Goal: Navigation & Orientation: Find specific page/section

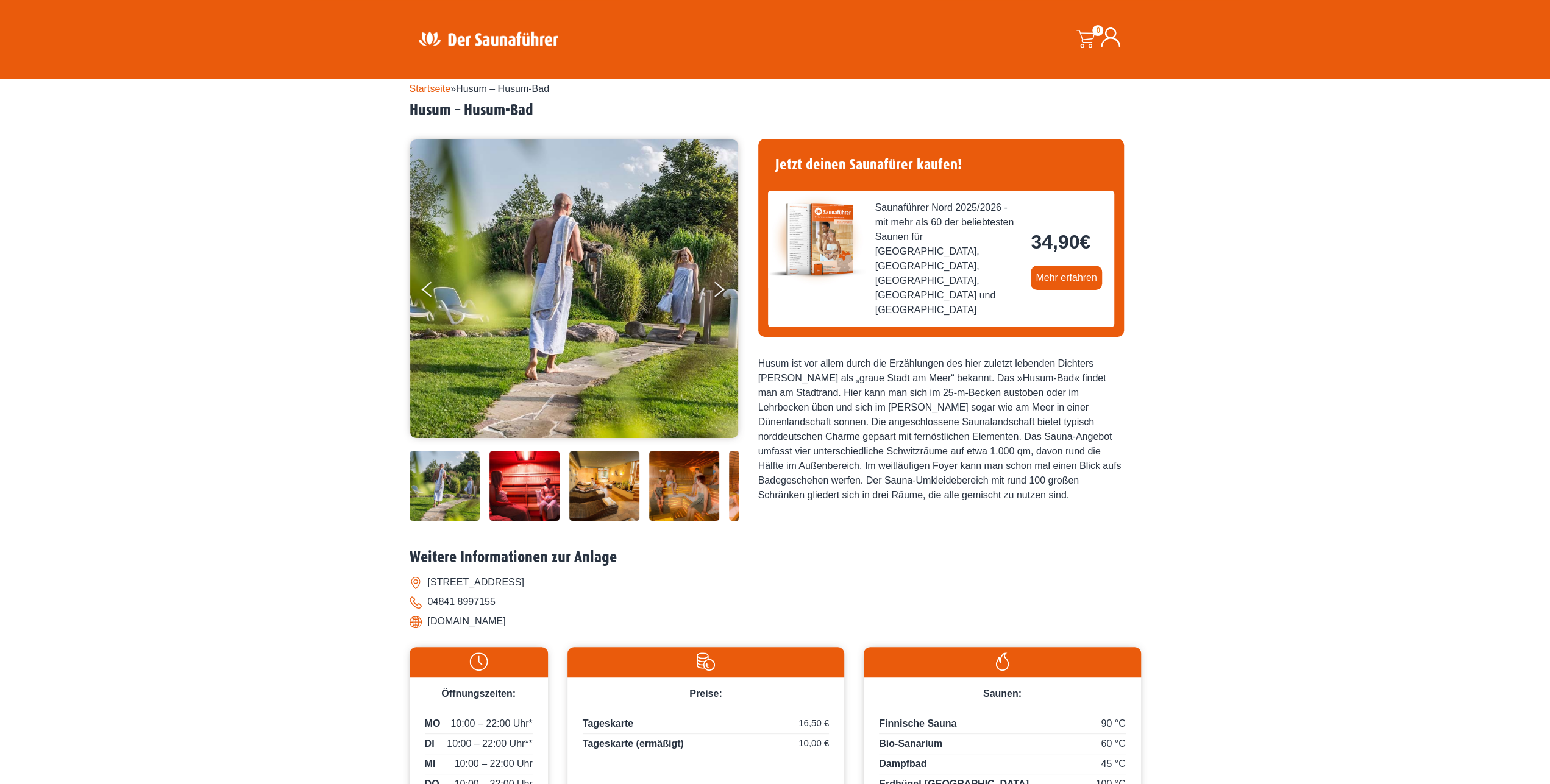
scroll to position [29, 0]
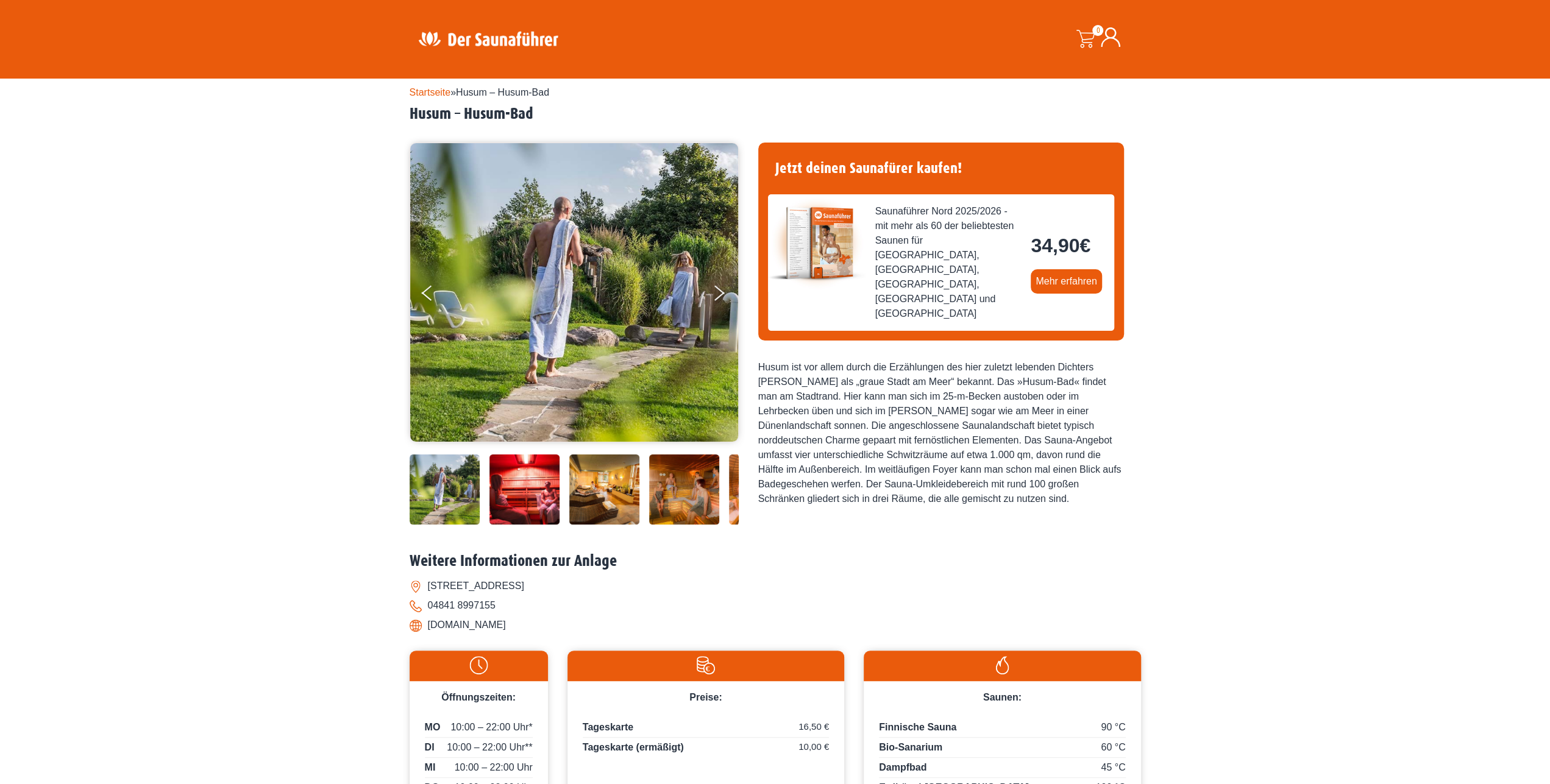
click at [464, 463] on img at bounding box center [444, 489] width 70 height 70
click at [518, 466] on img at bounding box center [524, 489] width 70 height 70
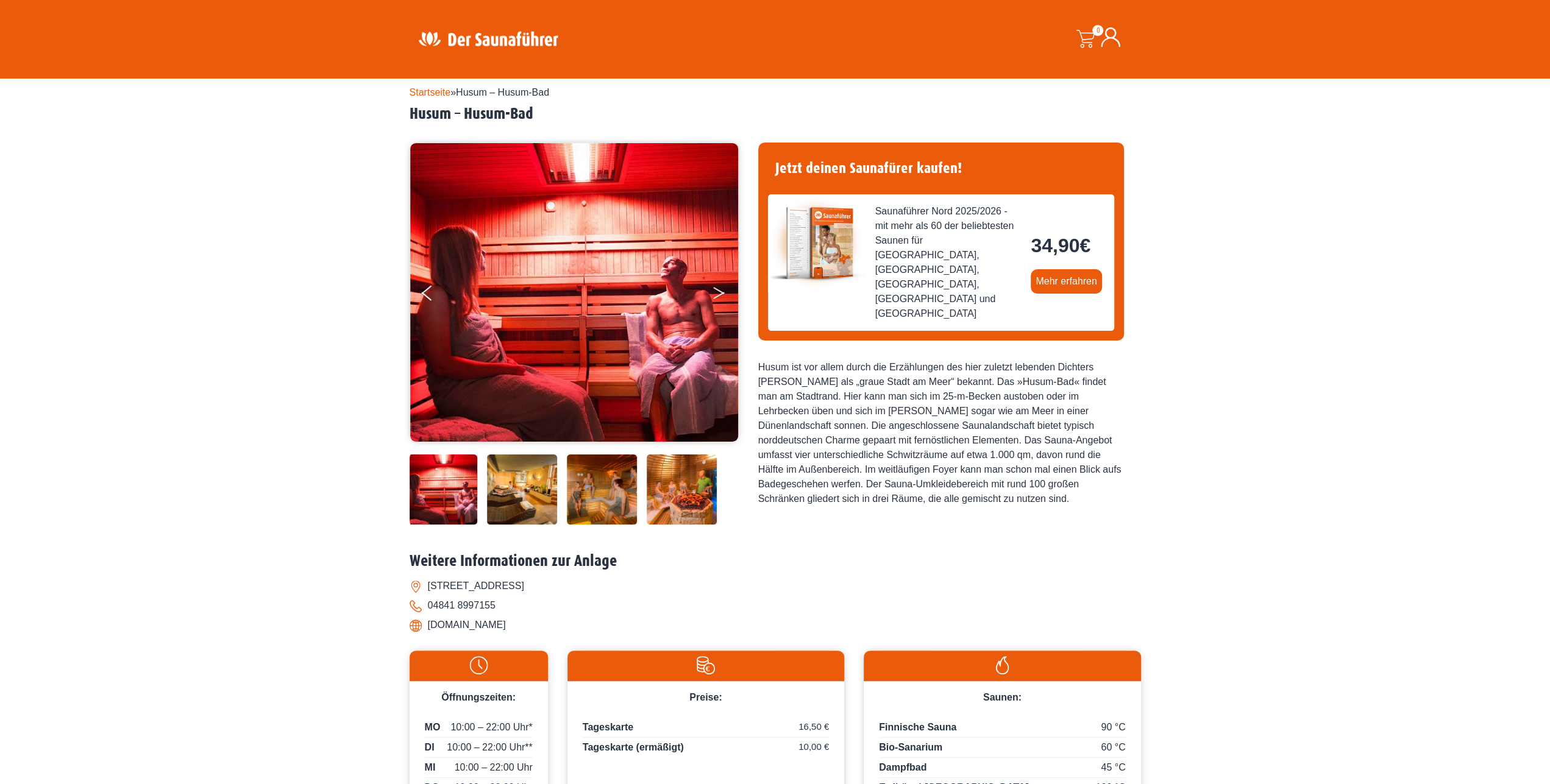
click at [715, 280] on button "Next" at bounding box center [727, 295] width 30 height 30
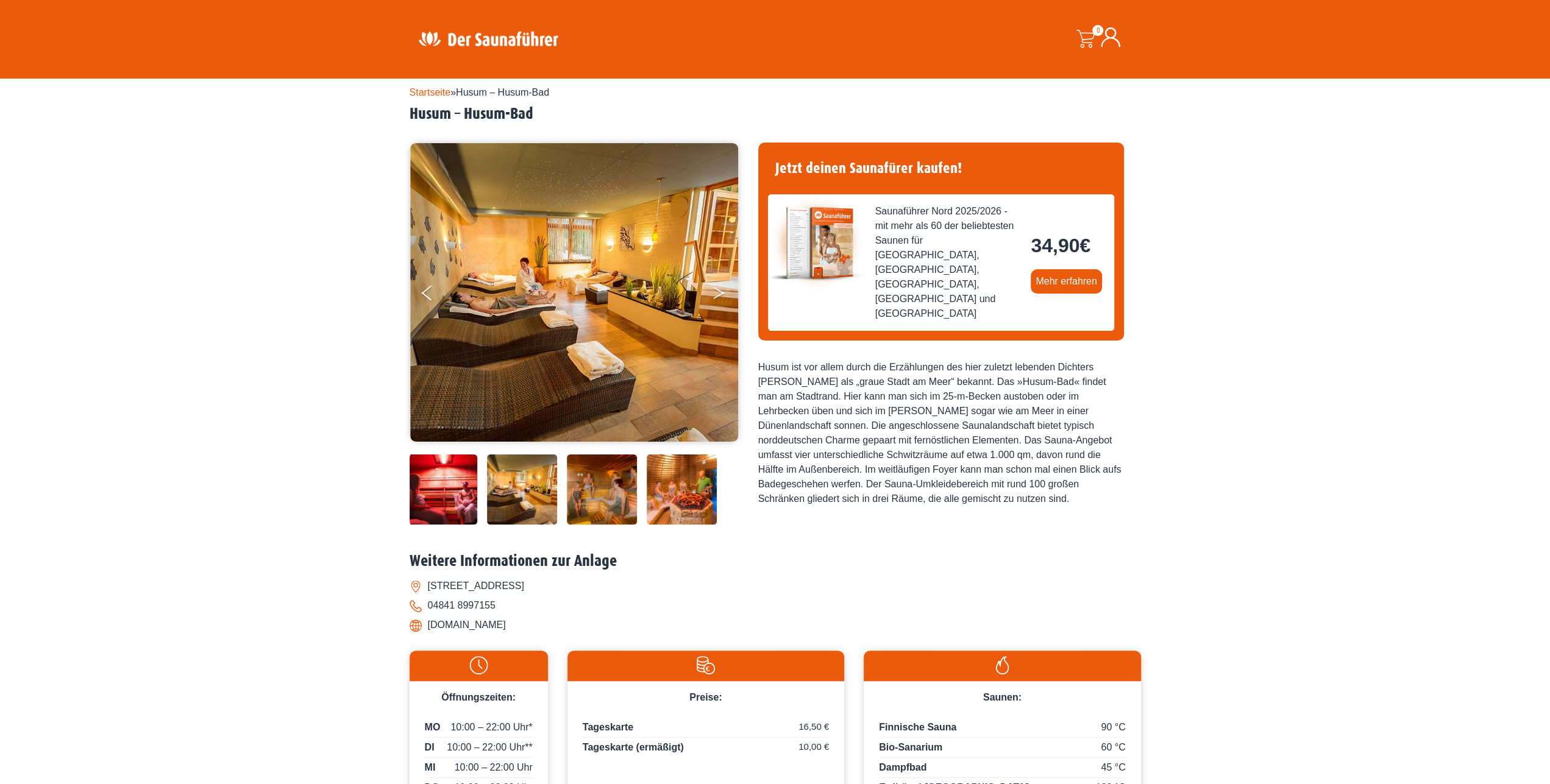
click at [717, 287] on icon "Next" at bounding box center [719, 291] width 11 height 7
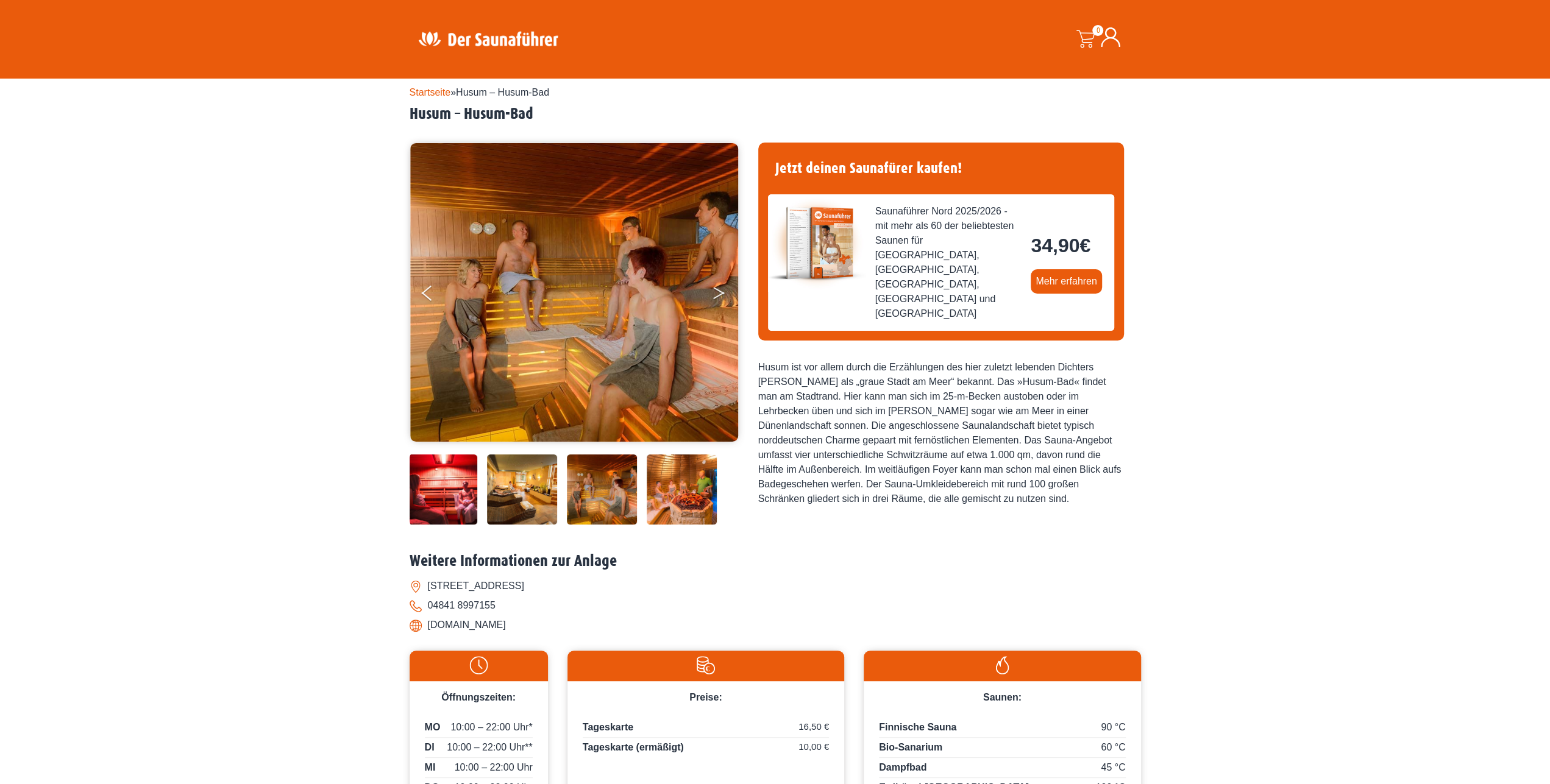
click at [717, 287] on icon "Next" at bounding box center [719, 291] width 11 height 7
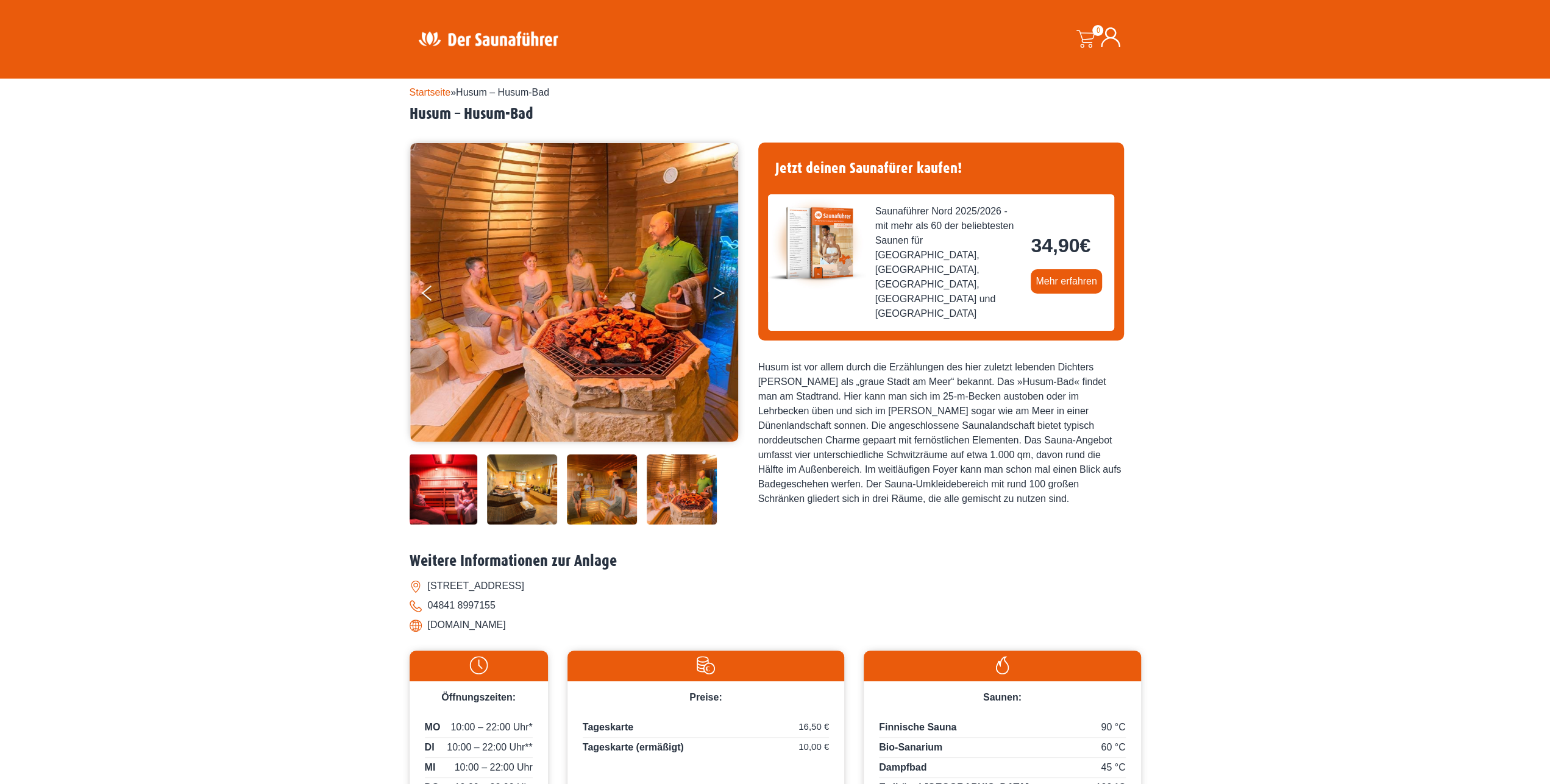
click at [717, 287] on icon "Next" at bounding box center [719, 291] width 11 height 7
click at [719, 280] on button "Next" at bounding box center [727, 295] width 30 height 30
click at [718, 280] on button "Next" at bounding box center [727, 295] width 30 height 30
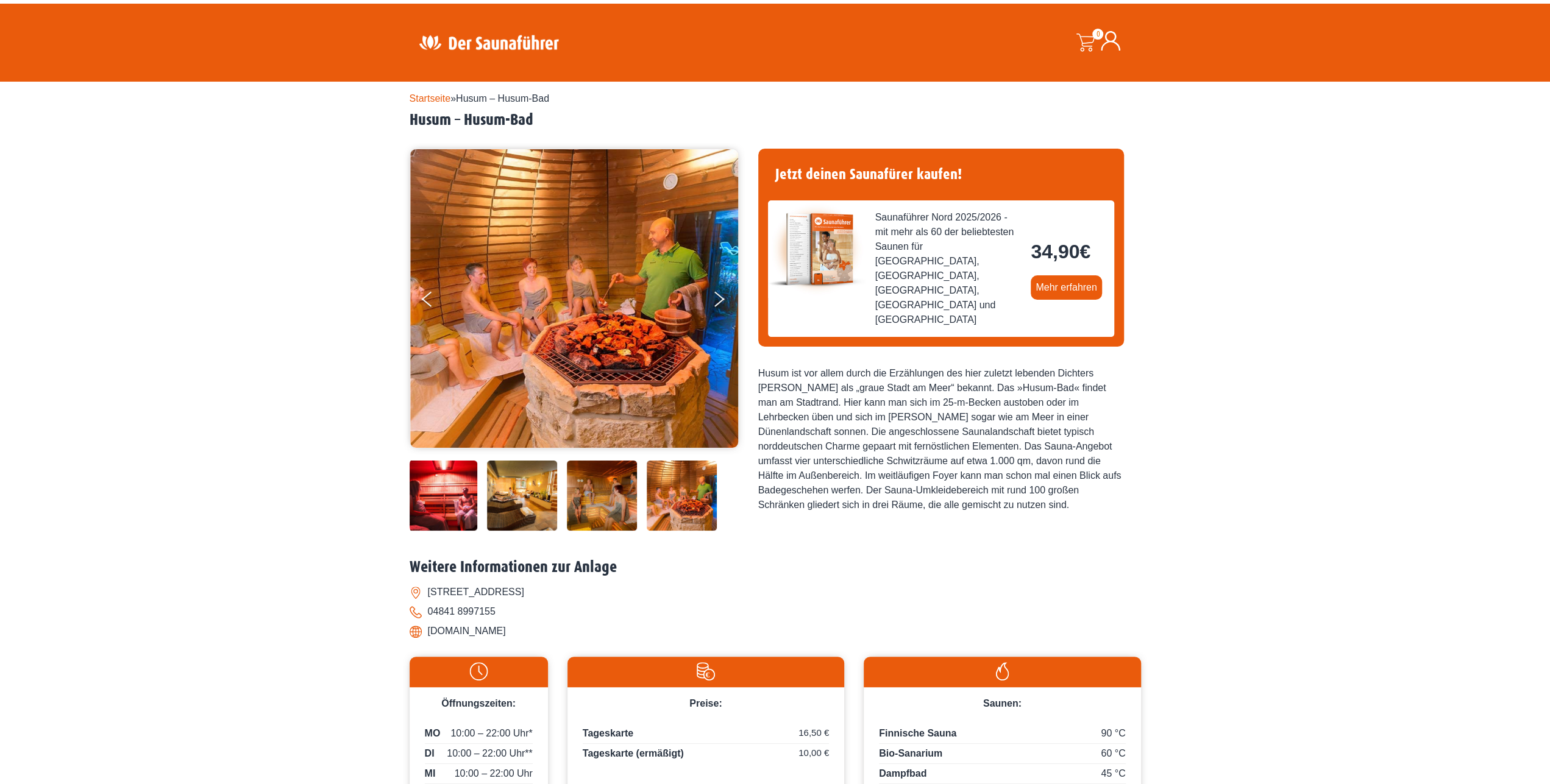
scroll to position [0, 0]
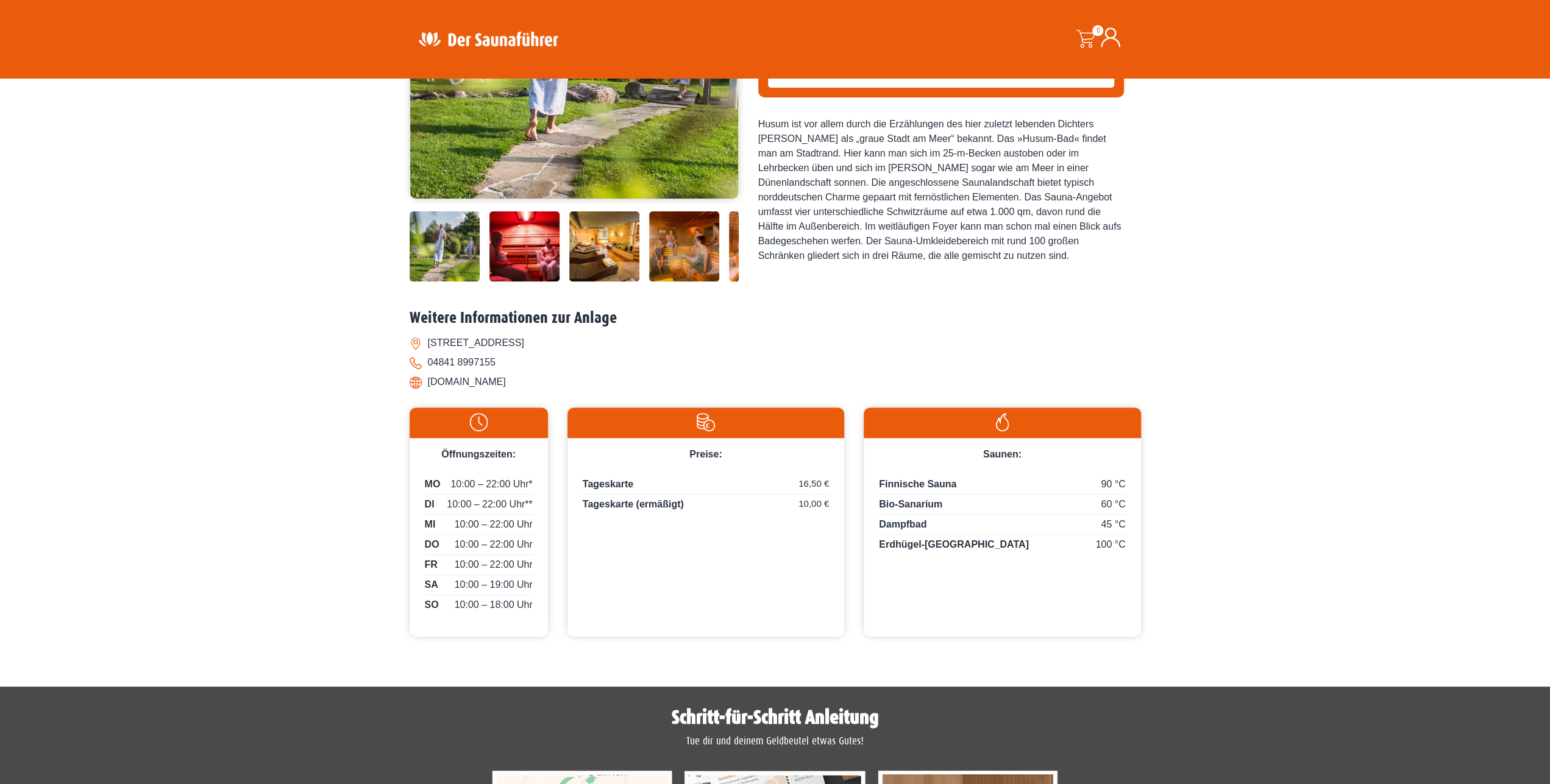
scroll to position [249, 0]
